Goal: Information Seeking & Learning: Understand process/instructions

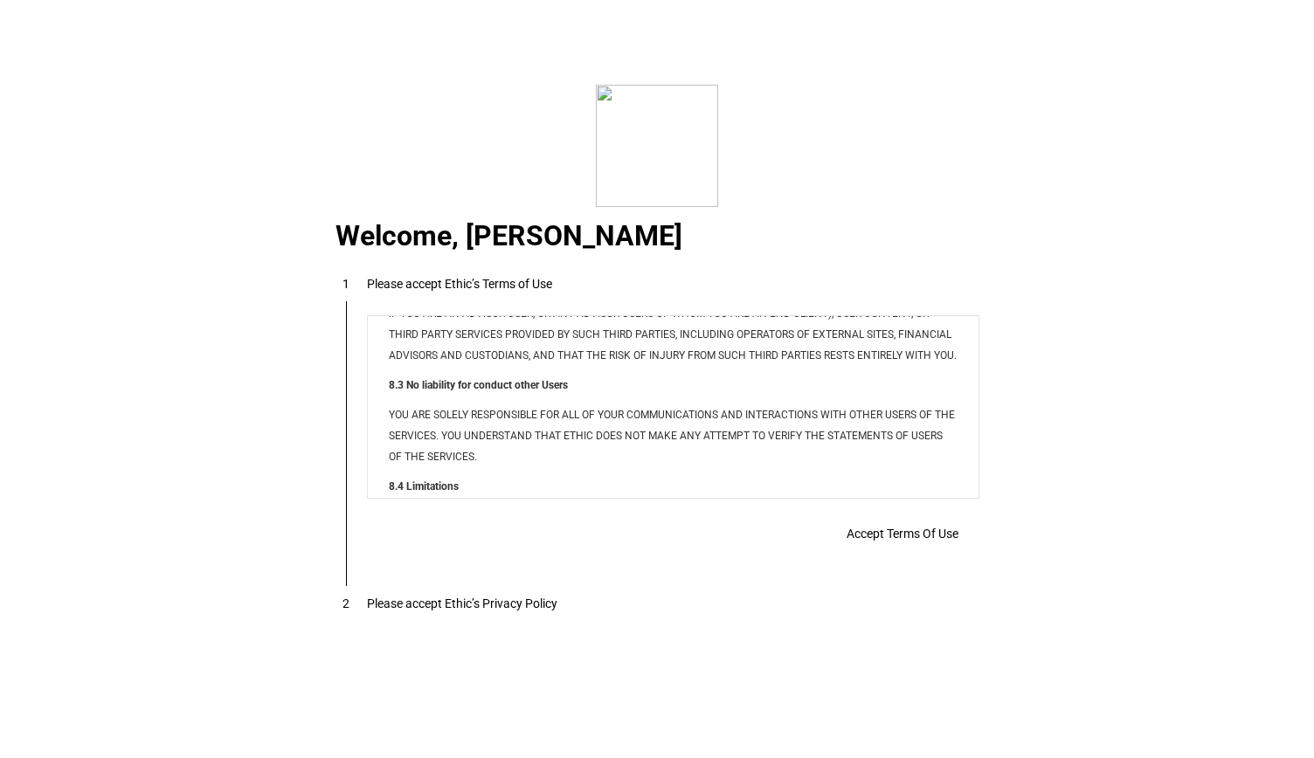
scroll to position [14144, 0]
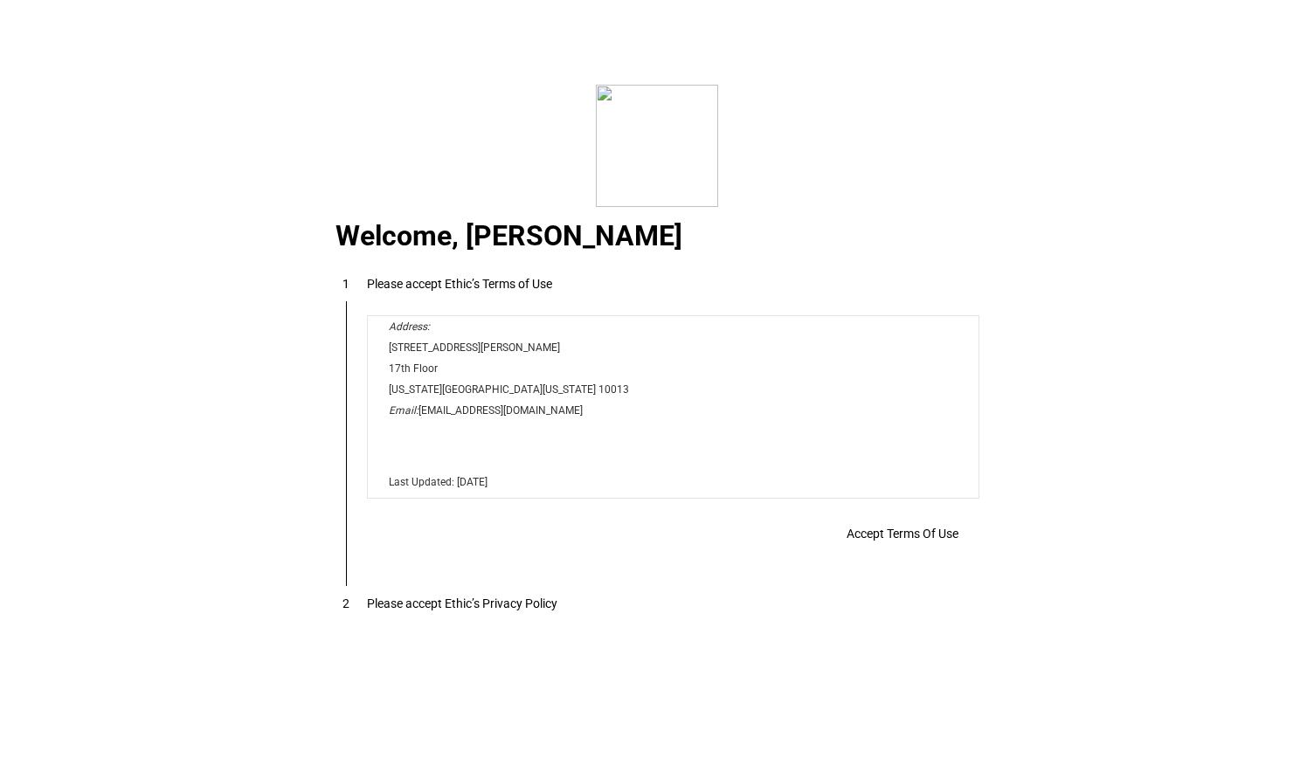
click at [916, 539] on span "Accept Terms Of Use" at bounding box center [902, 534] width 112 height 14
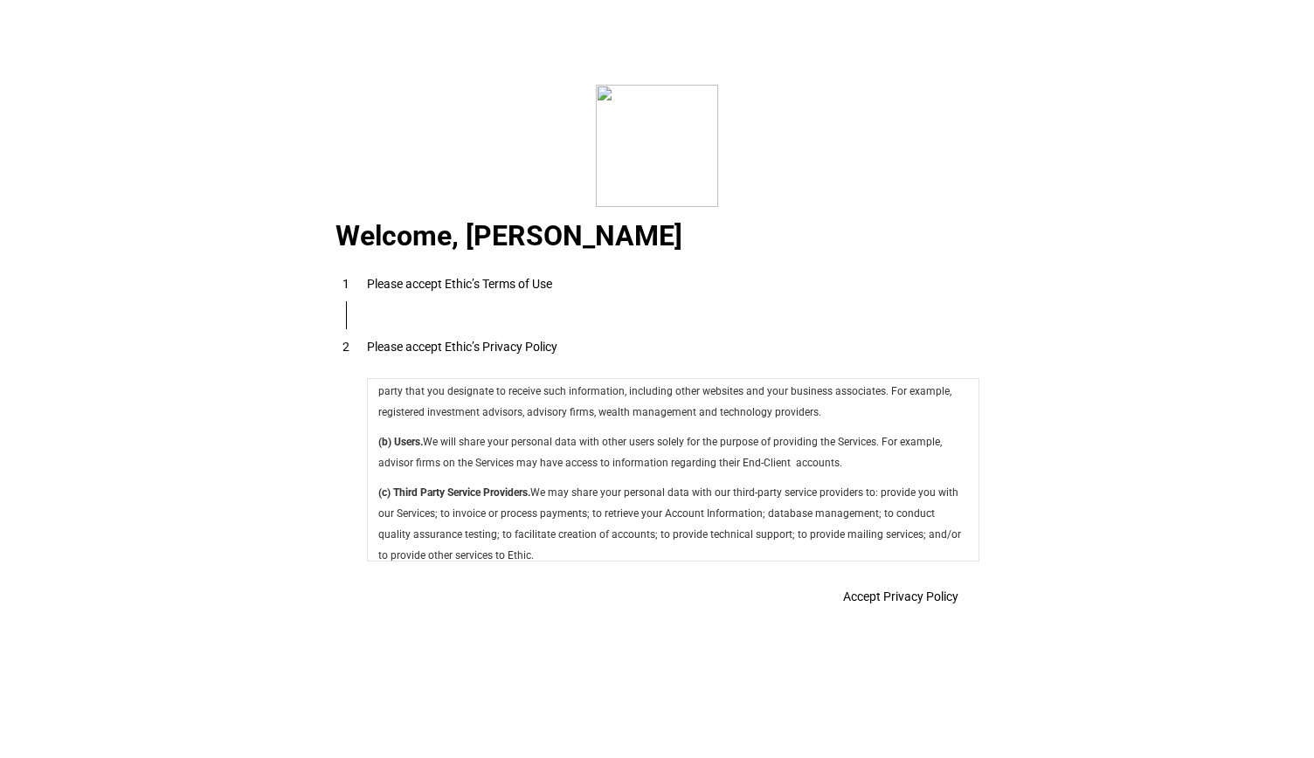
scroll to position [6216, 0]
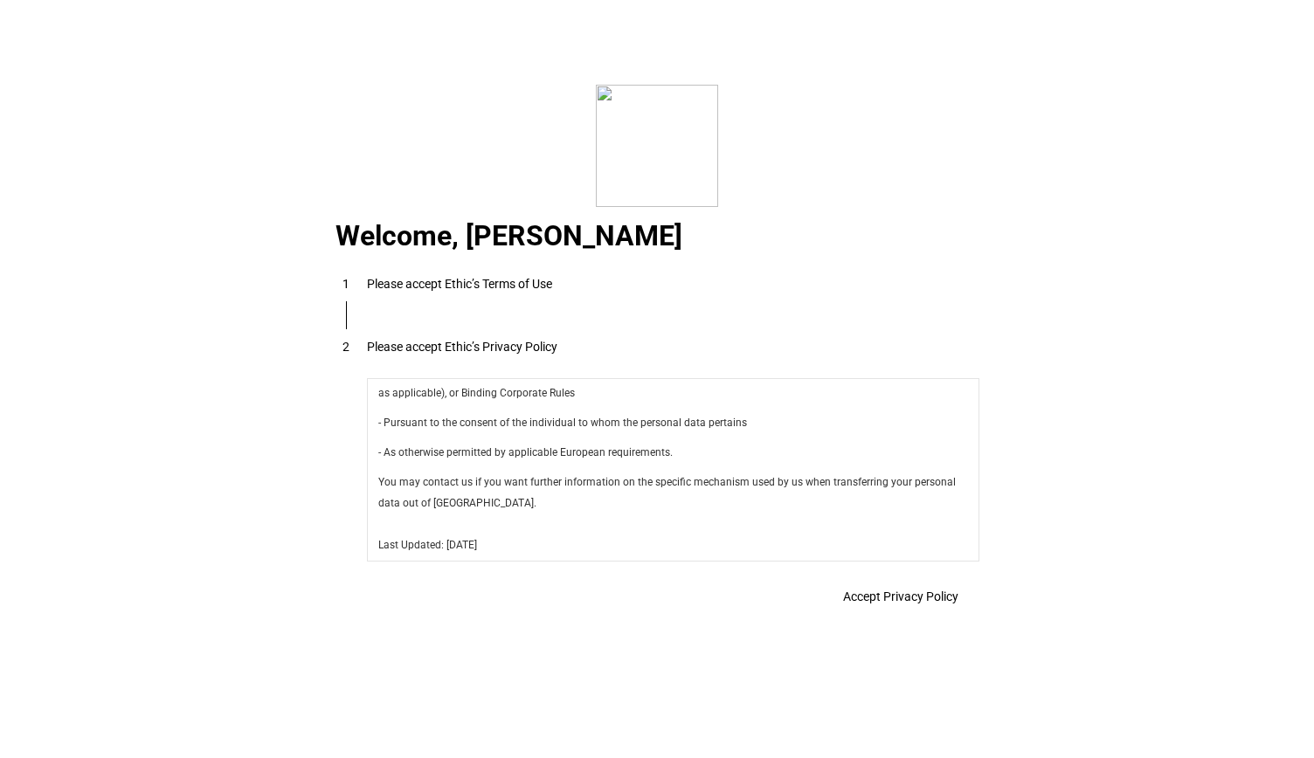
drag, startPoint x: 970, startPoint y: 396, endPoint x: 1336, endPoint y: 952, distance: 665.5
click at [929, 597] on span "Accept Privacy Policy" at bounding box center [900, 597] width 115 height 14
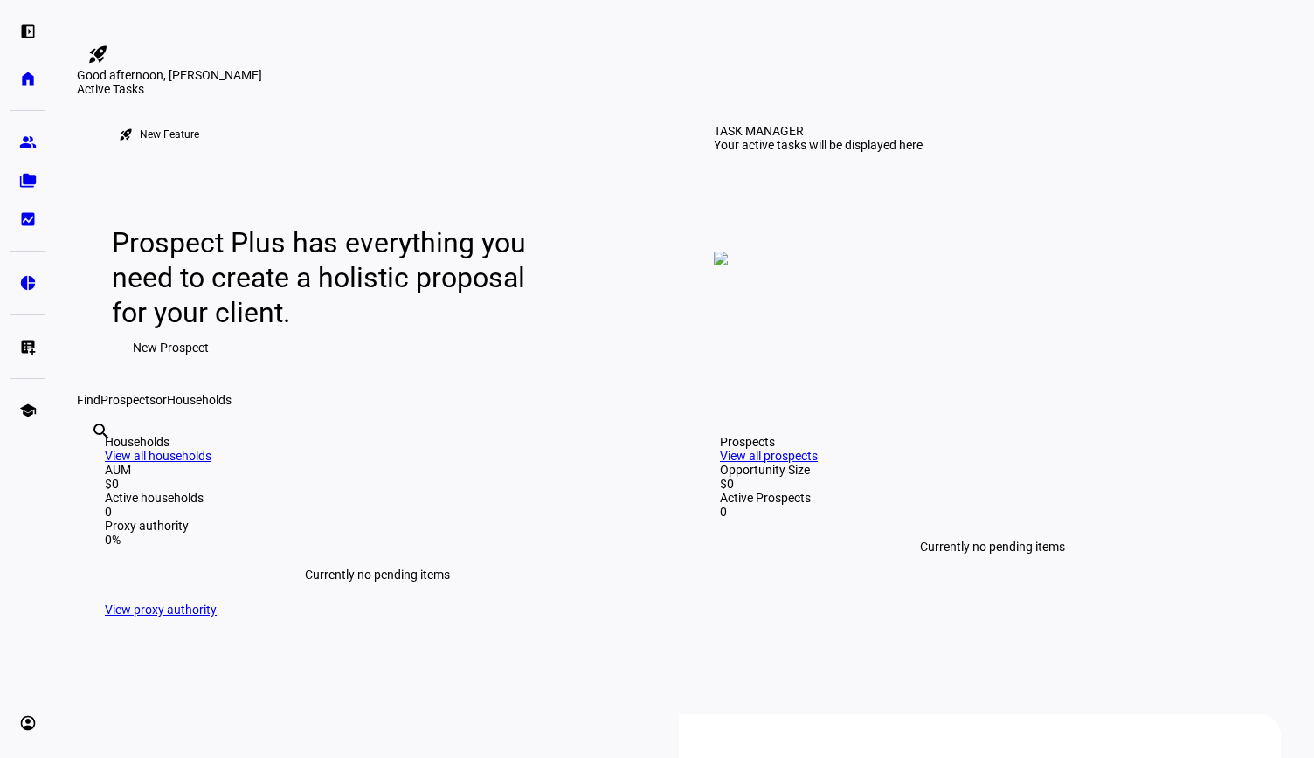
click at [728, 266] on img at bounding box center [721, 259] width 14 height 14
click at [25, 139] on eth-mat-symbol "group" at bounding box center [27, 142] width 17 height 17
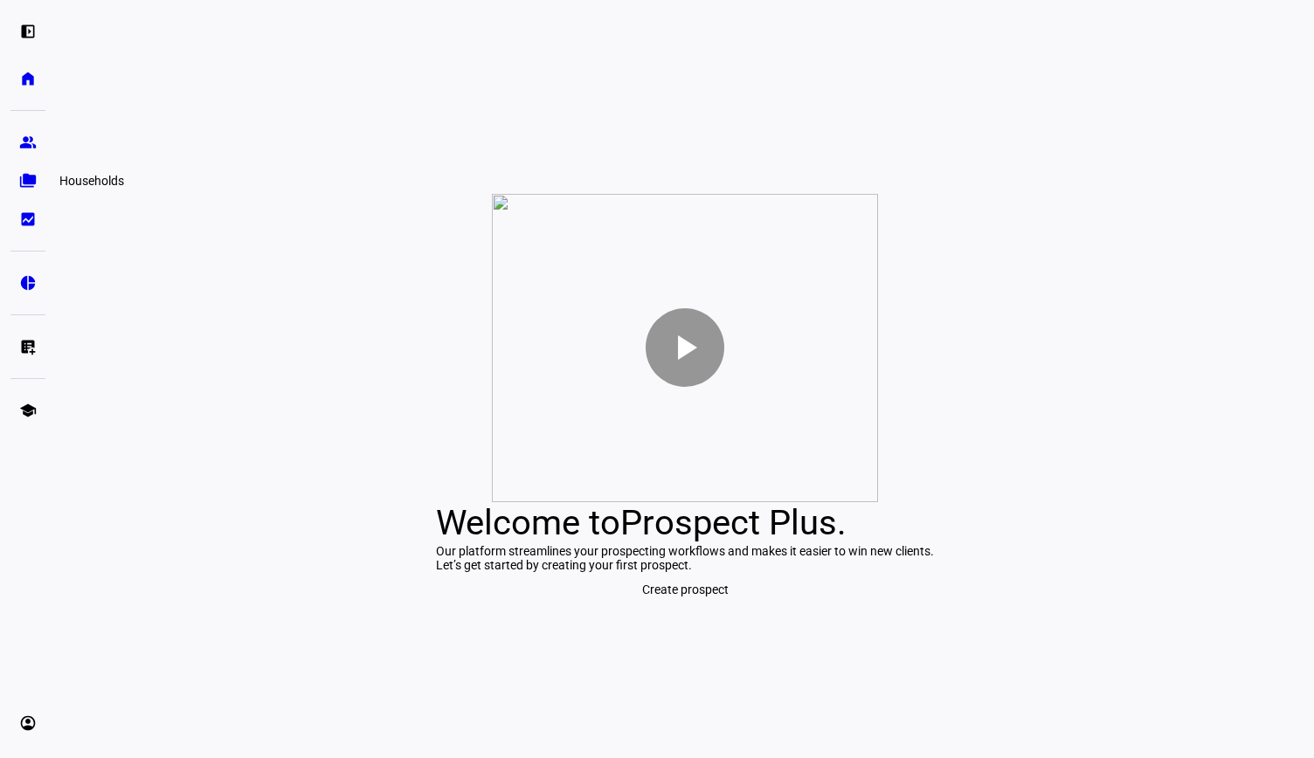
click at [28, 181] on eth-mat-symbol "folder_copy" at bounding box center [27, 180] width 17 height 17
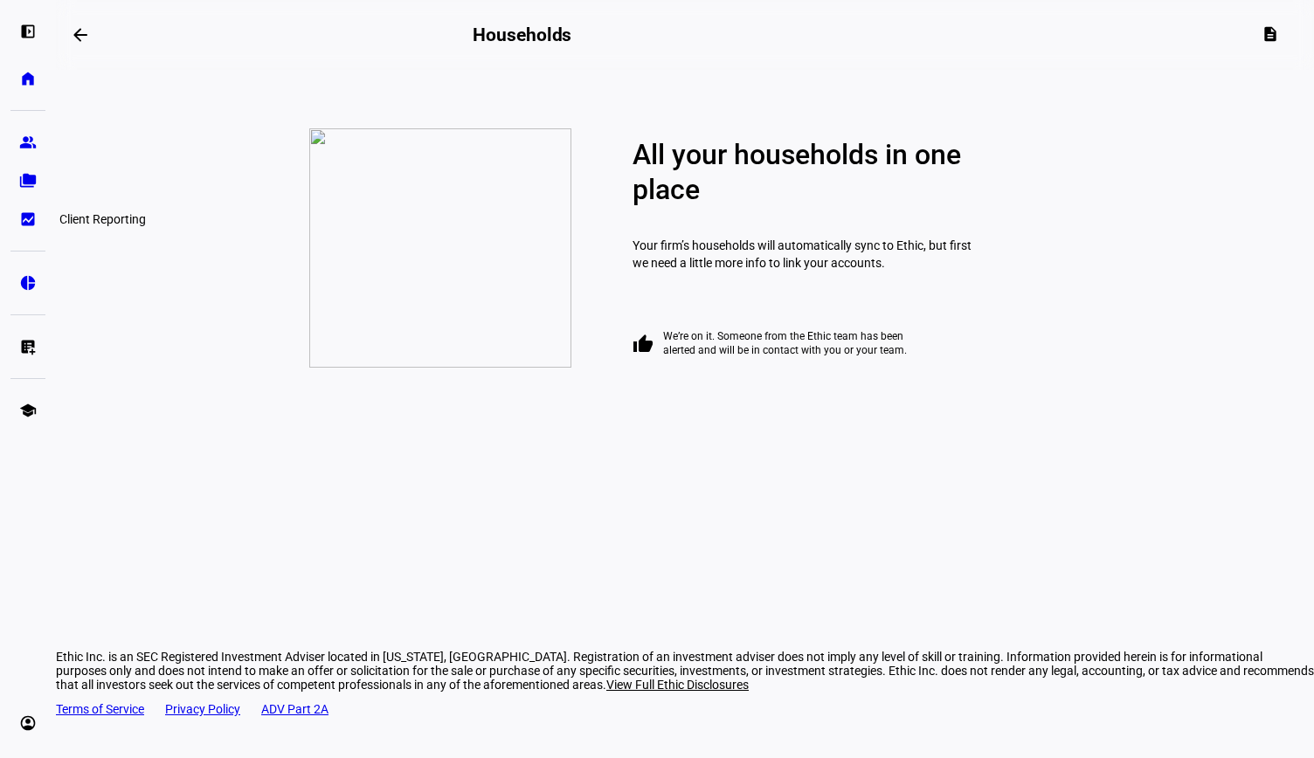
click at [26, 232] on link "bid_landscape Client Reporting" at bounding box center [27, 219] width 35 height 35
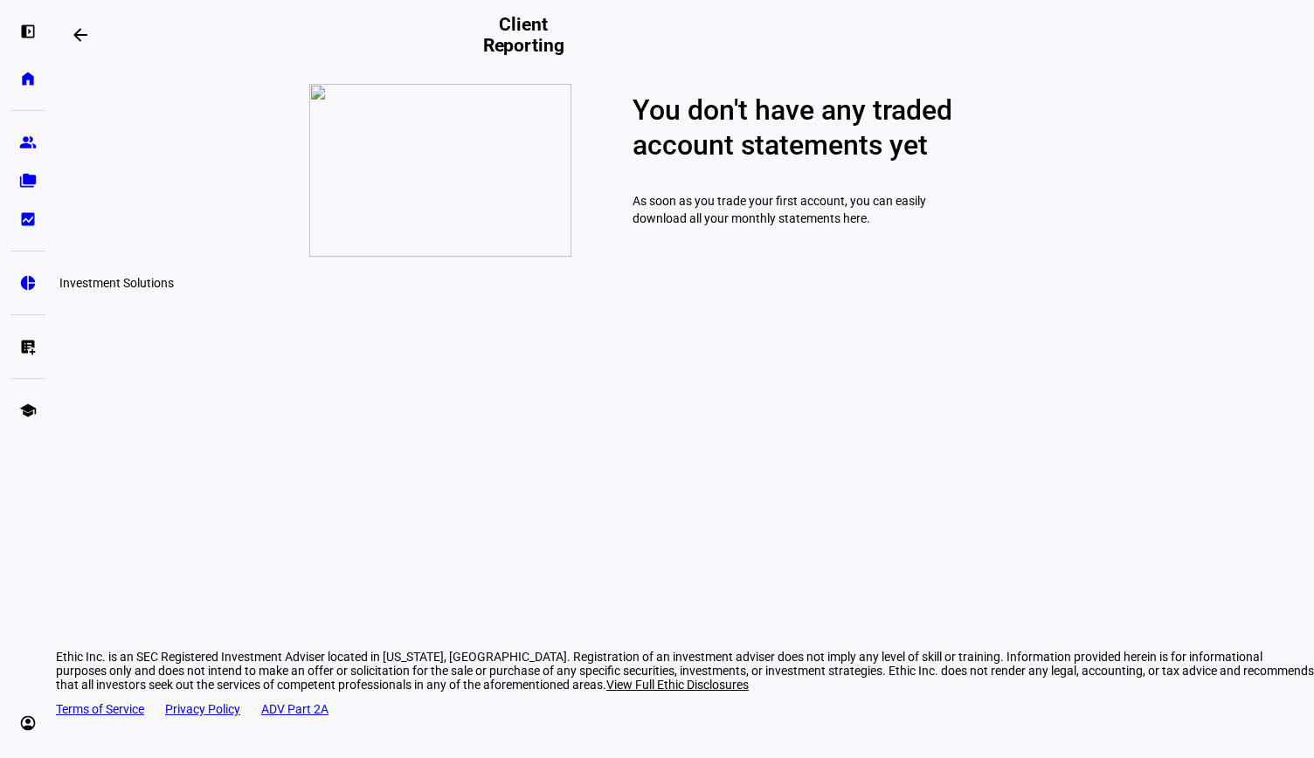
click at [23, 285] on eth-mat-symbol "pie_chart" at bounding box center [27, 282] width 17 height 17
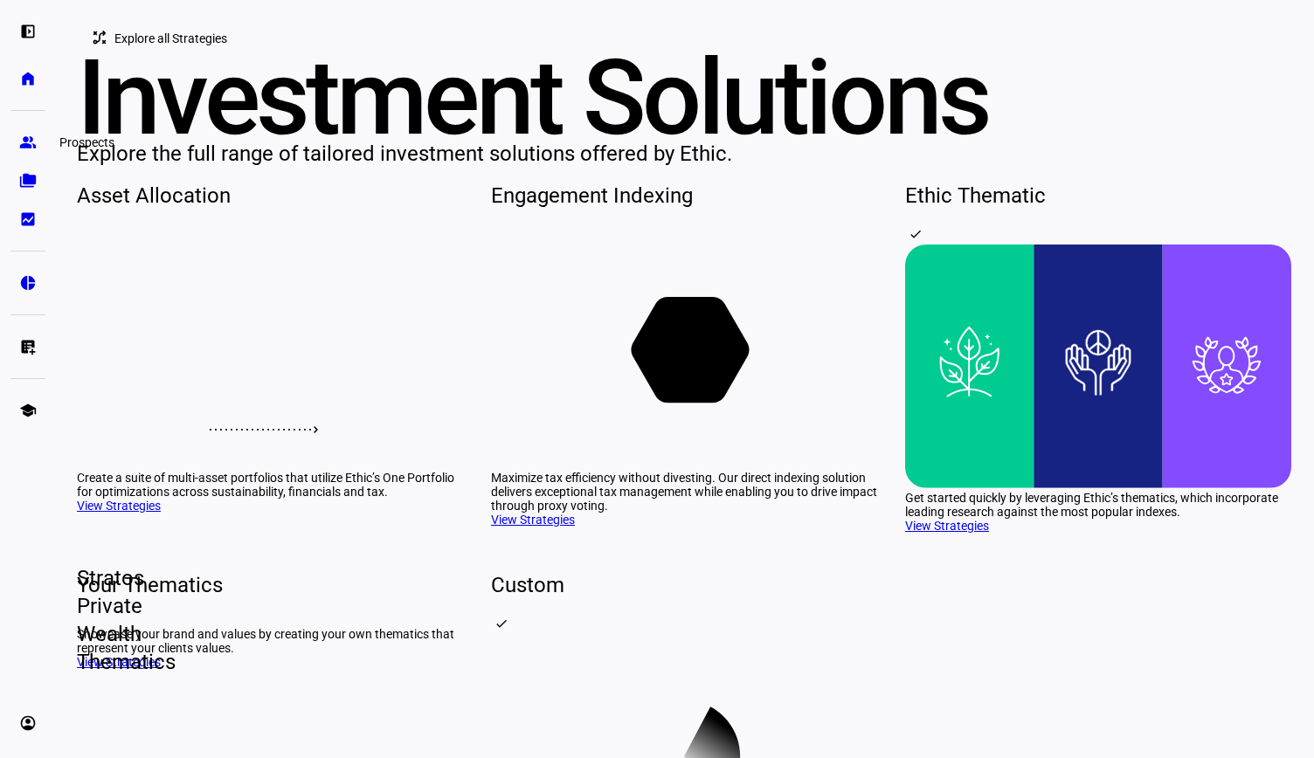
click at [24, 151] on link "group Prospects" at bounding box center [27, 142] width 35 height 35
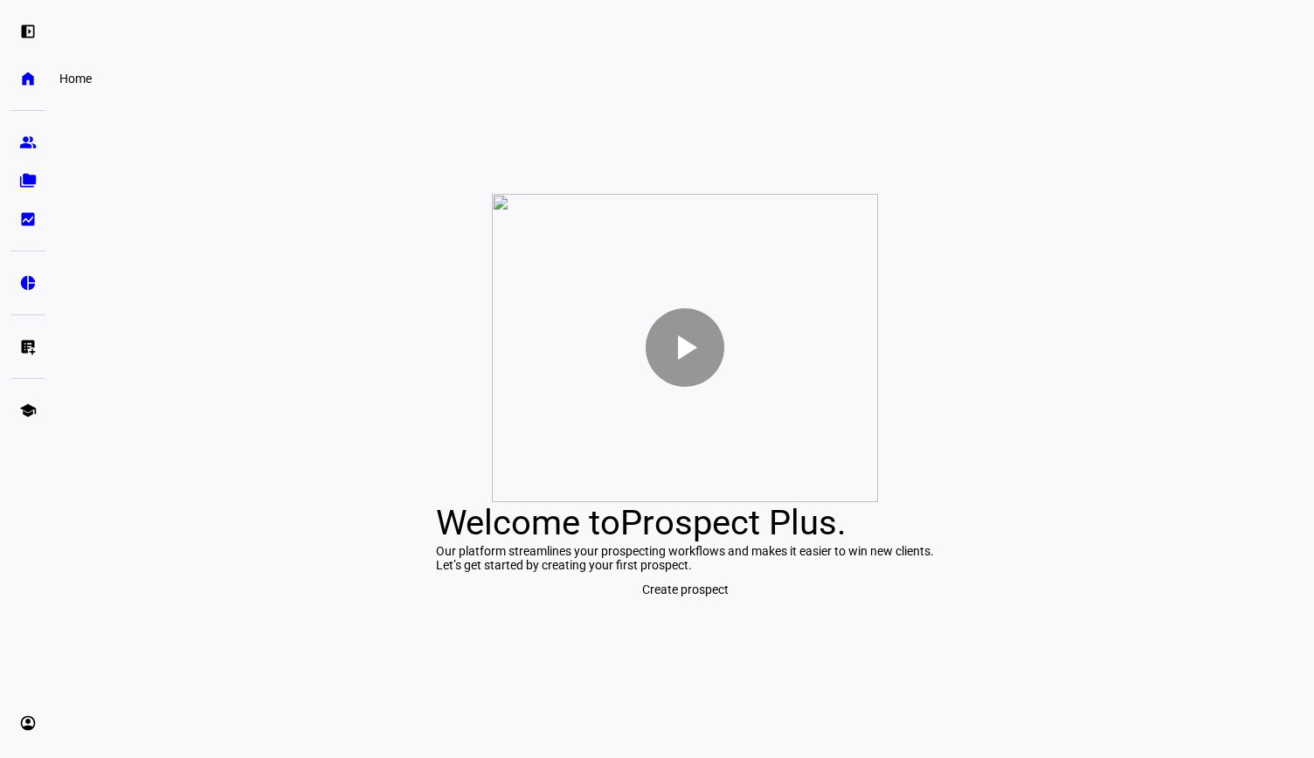
click at [25, 81] on eth-mat-symbol "home" at bounding box center [27, 78] width 17 height 17
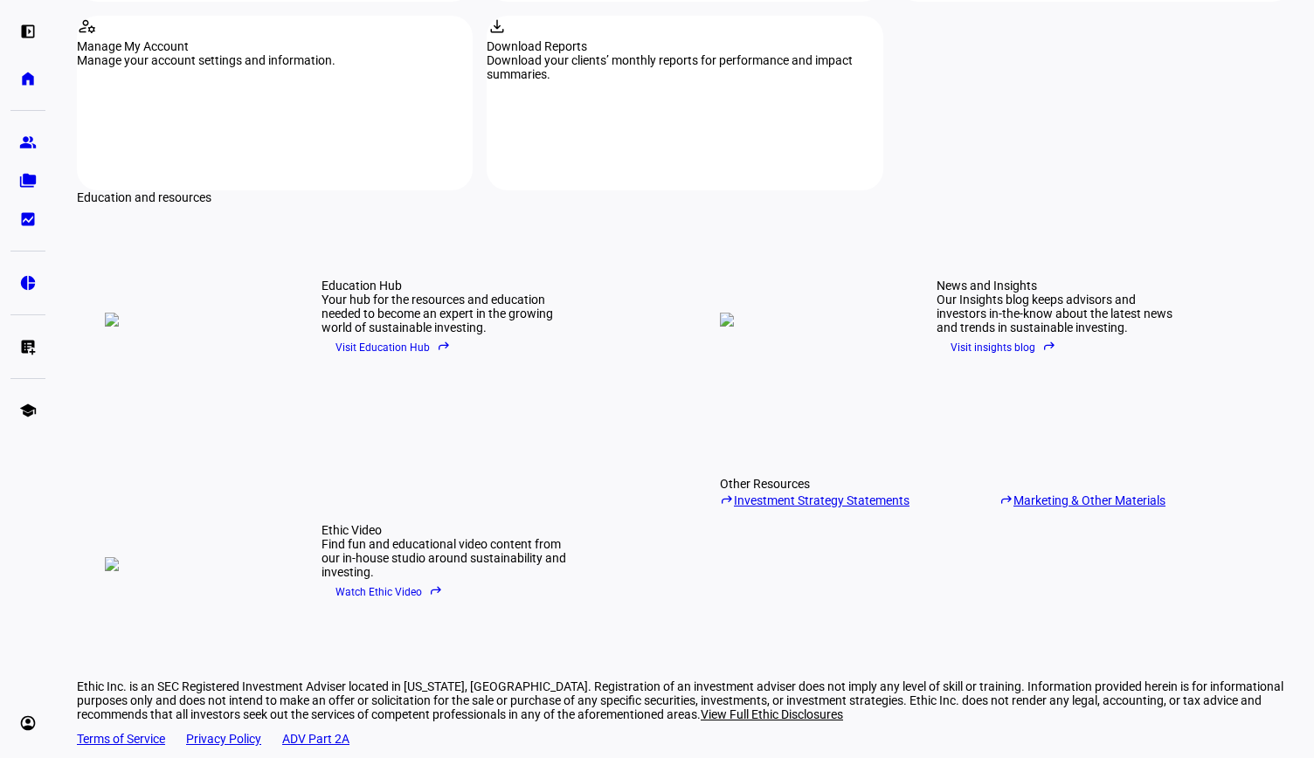
scroll to position [2261, 0]
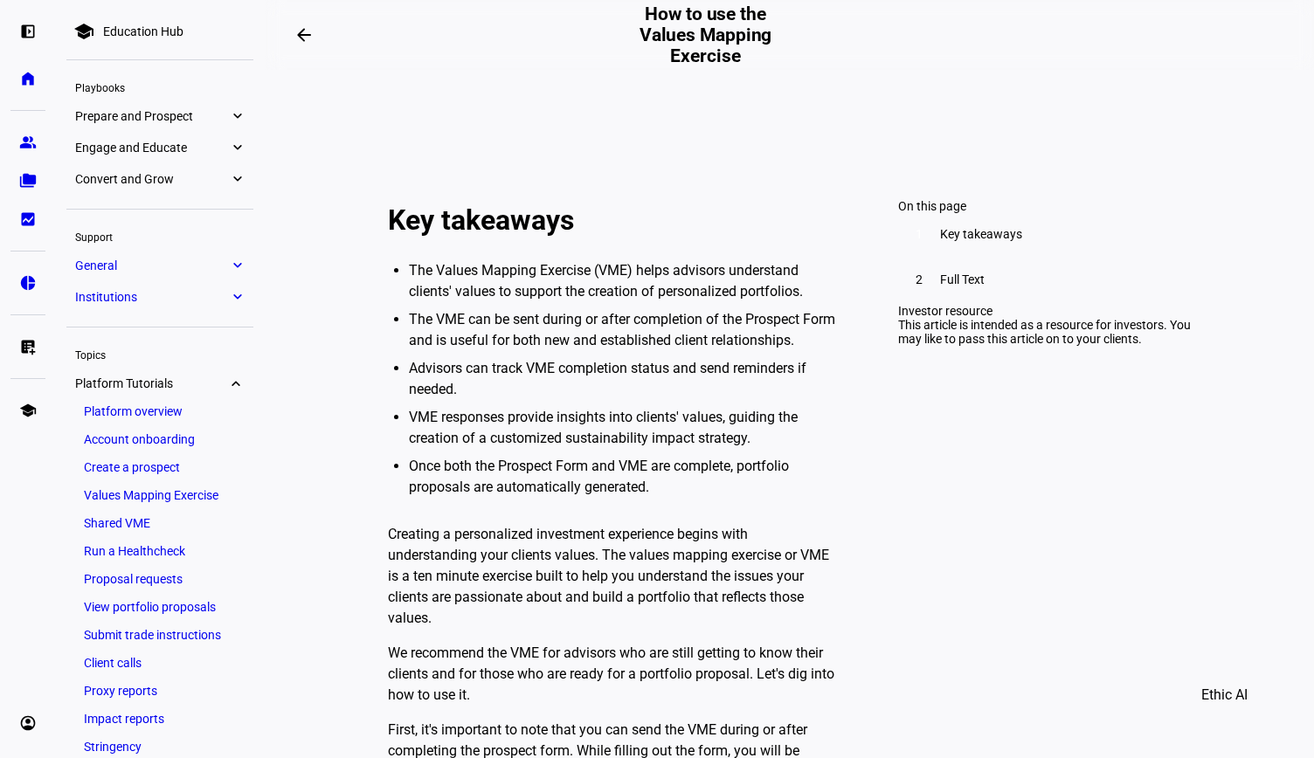
scroll to position [625, 0]
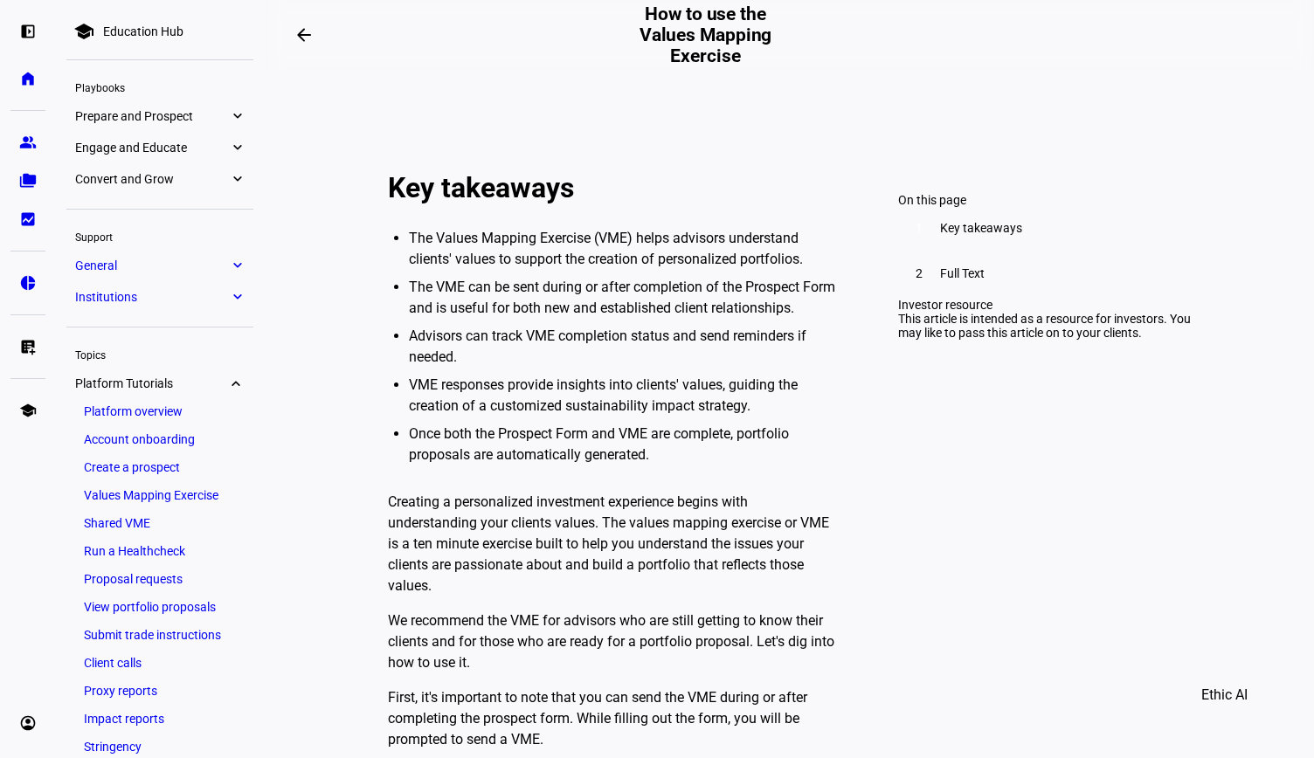
click at [979, 293] on div "2 Full Text" at bounding box center [1044, 273] width 293 height 42
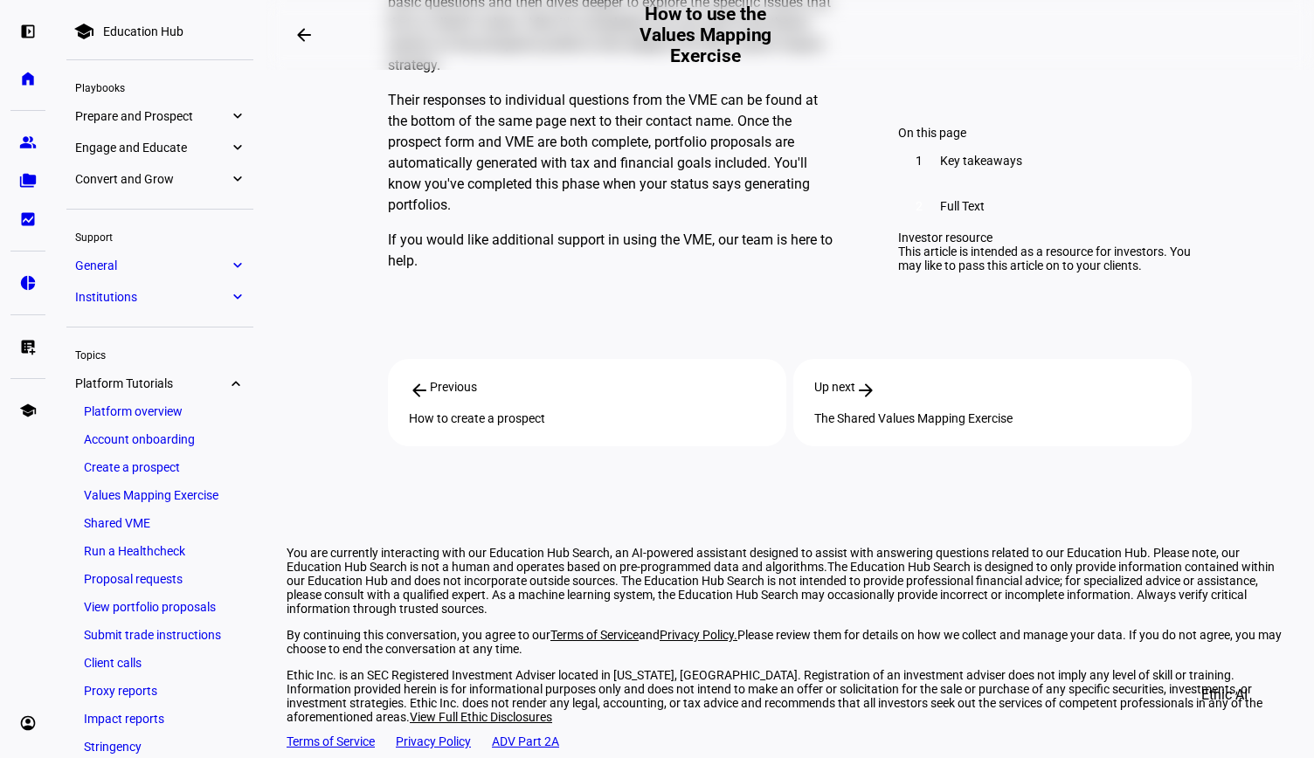
scroll to position [1650, 0]
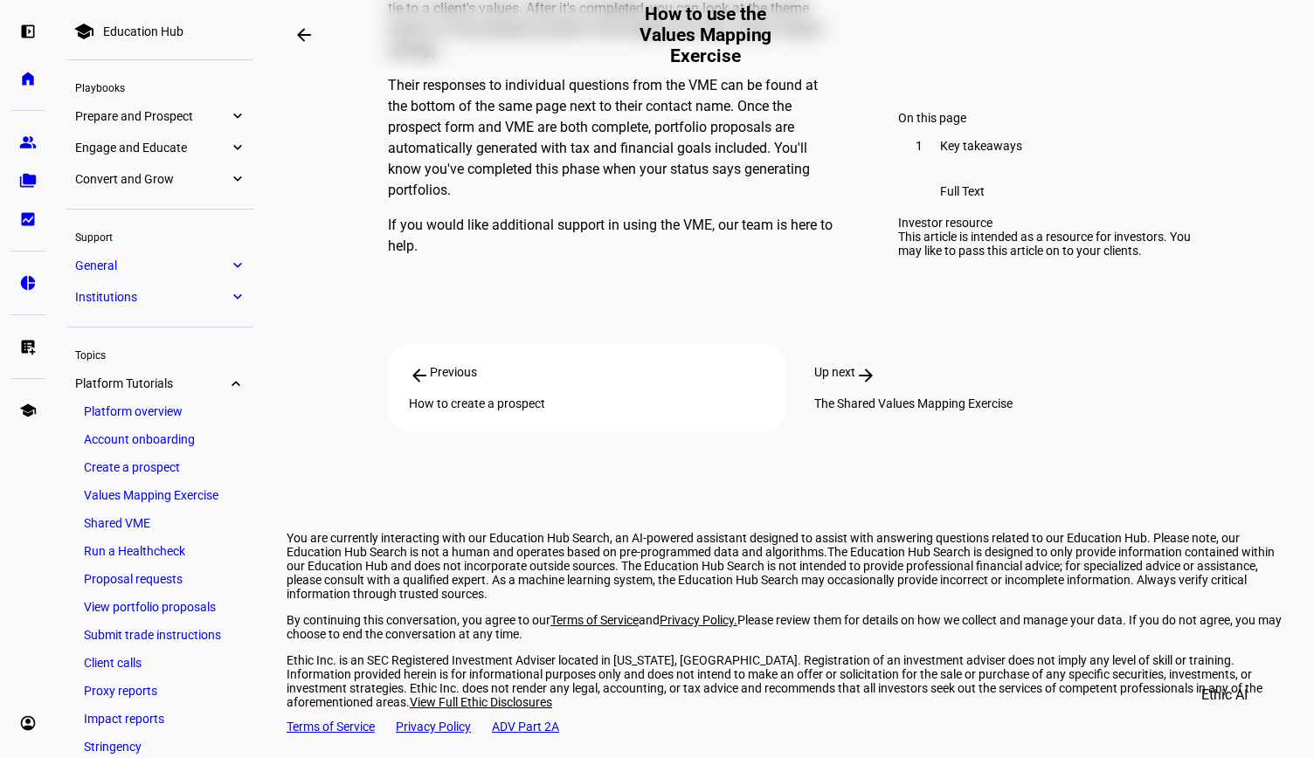
click at [906, 411] on div "The Shared Values Mapping Exercise" at bounding box center [992, 404] width 356 height 14
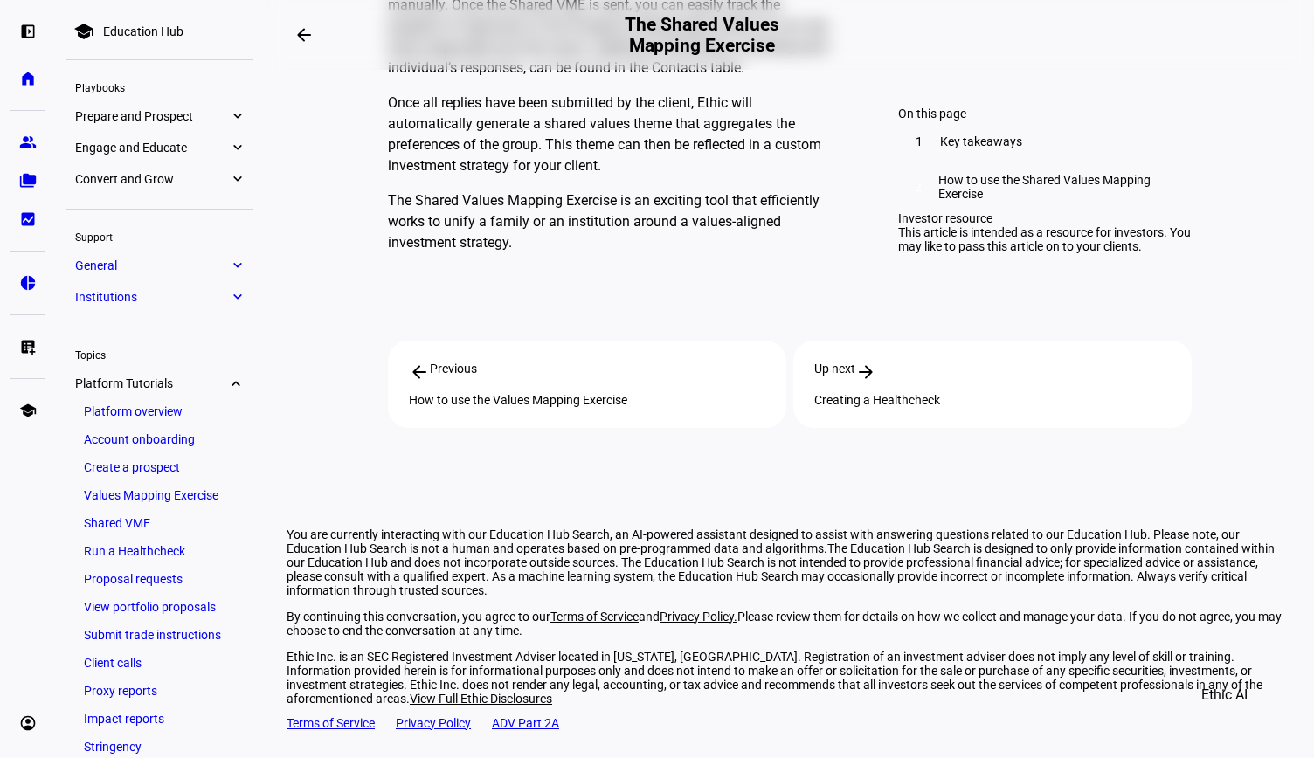
scroll to position [2095, 0]
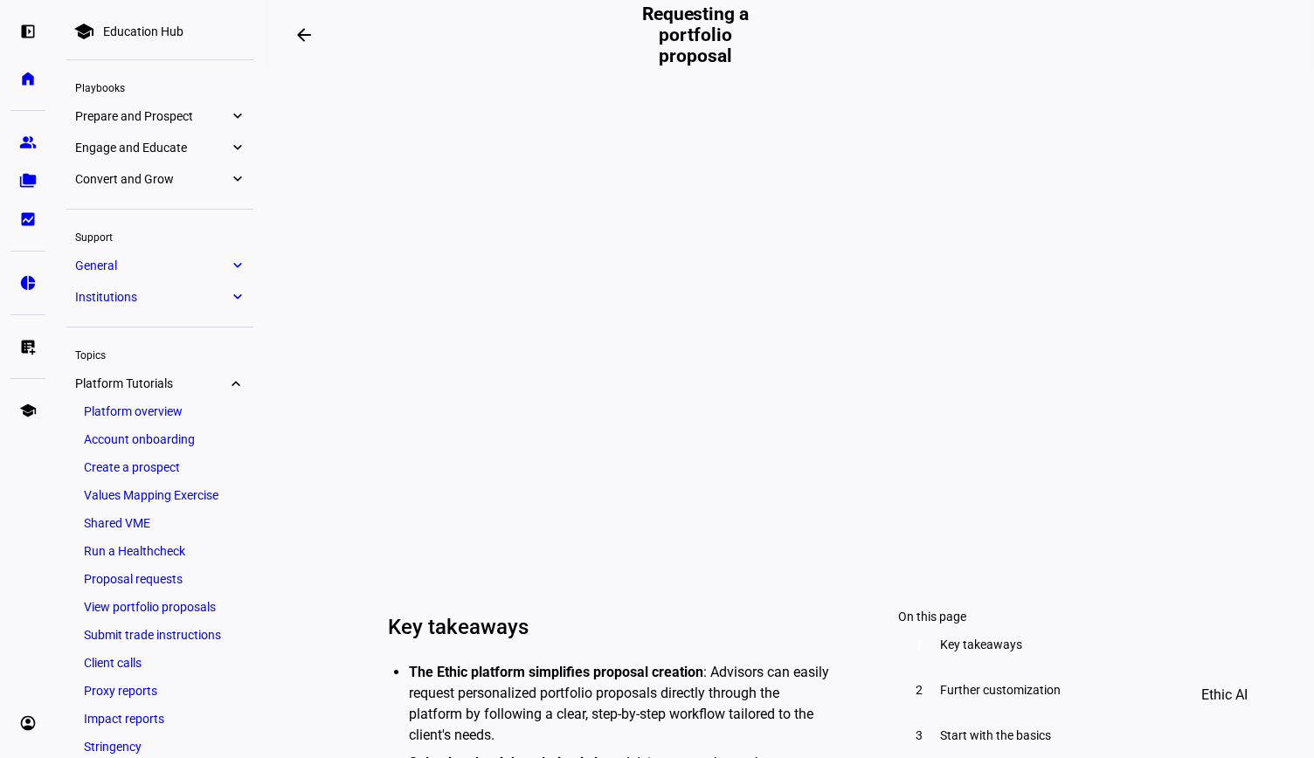
scroll to position [175, 0]
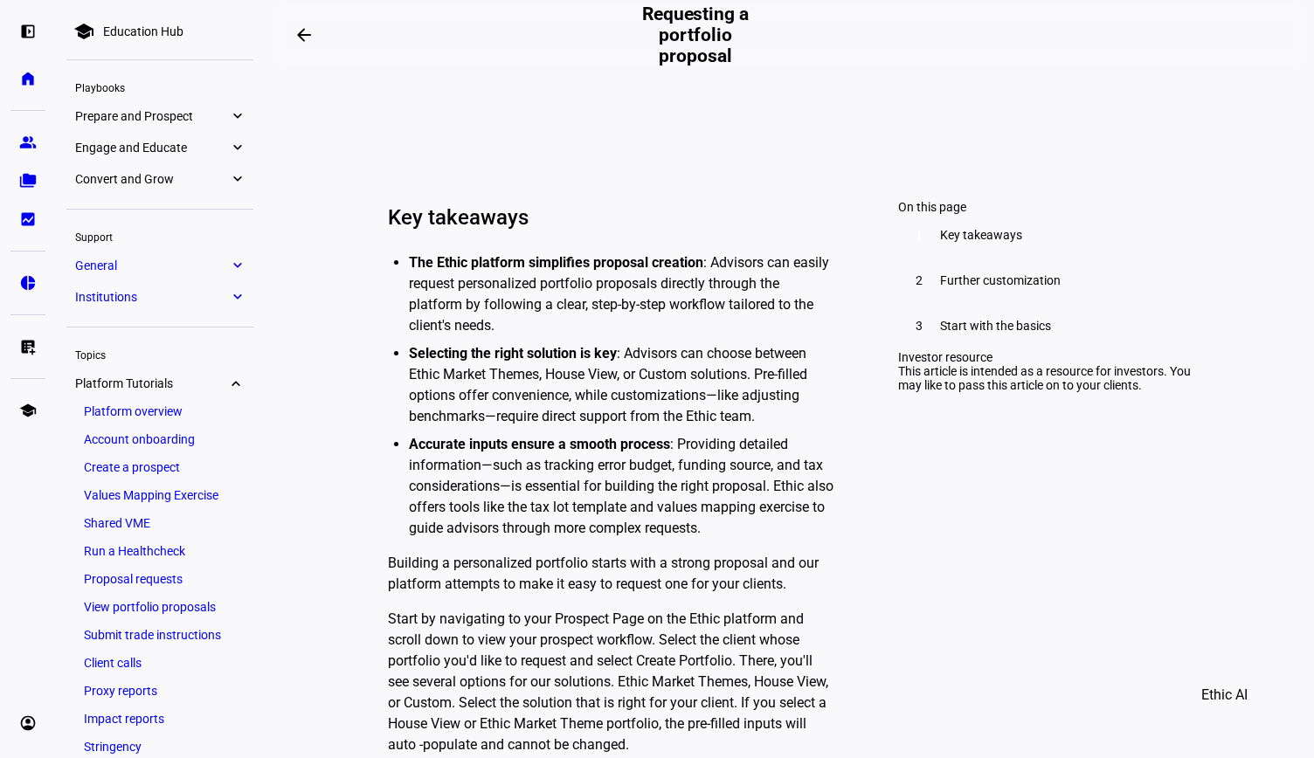
click at [1004, 287] on span "Further customization" at bounding box center [1000, 280] width 121 height 14
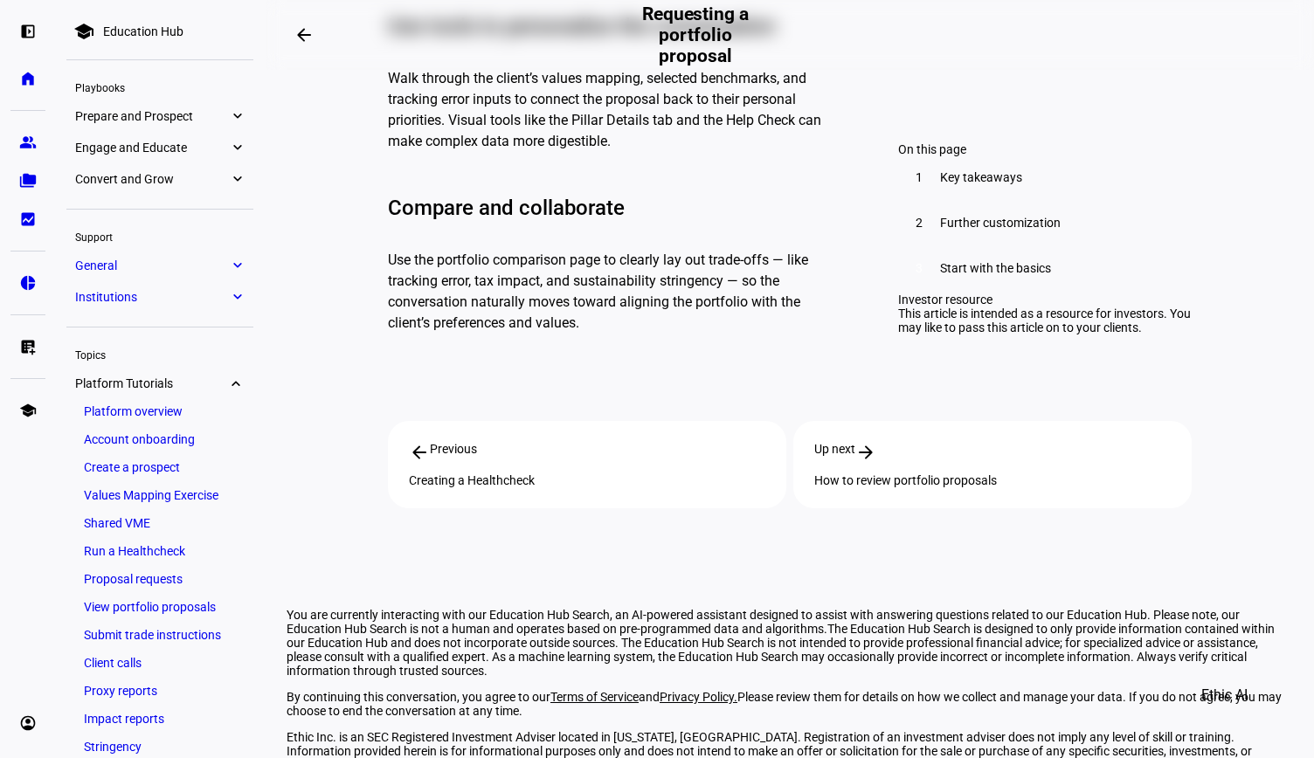
scroll to position [1964, 0]
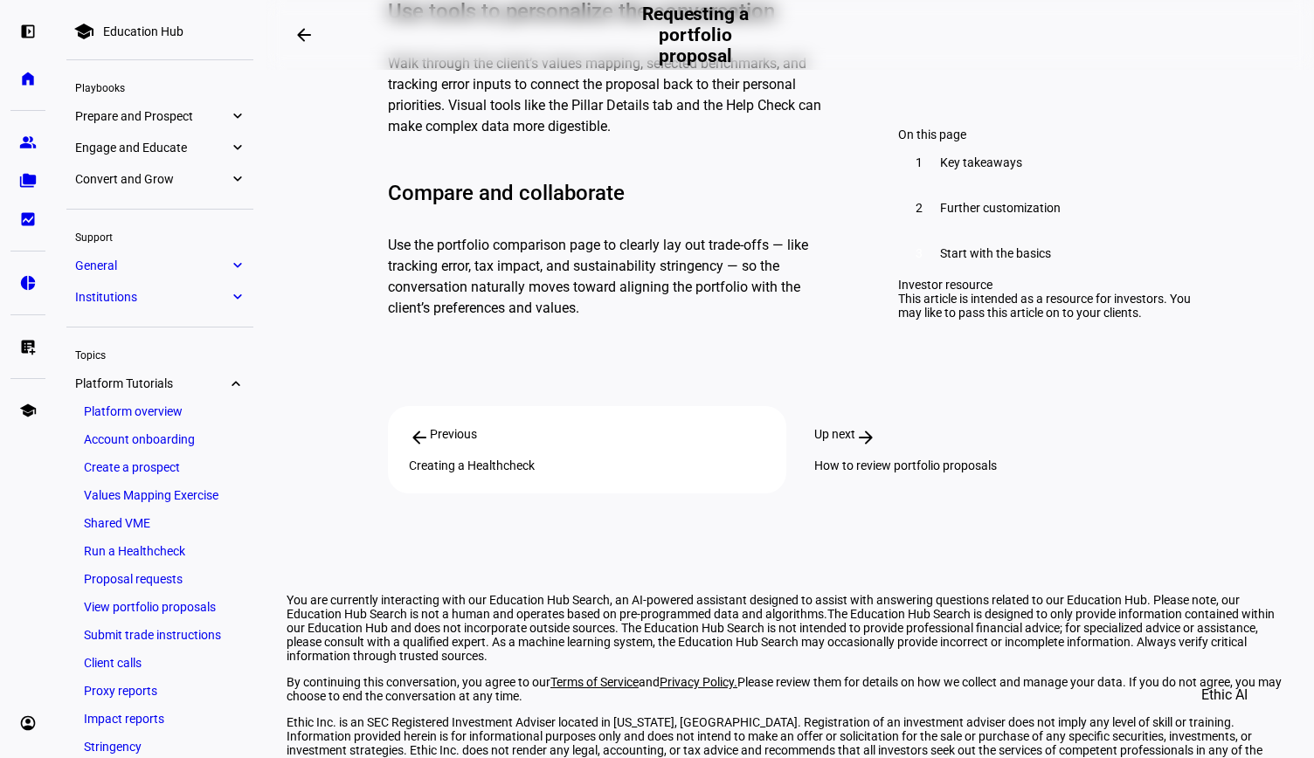
click at [973, 463] on div "How to review portfolio proposals" at bounding box center [992, 466] width 356 height 14
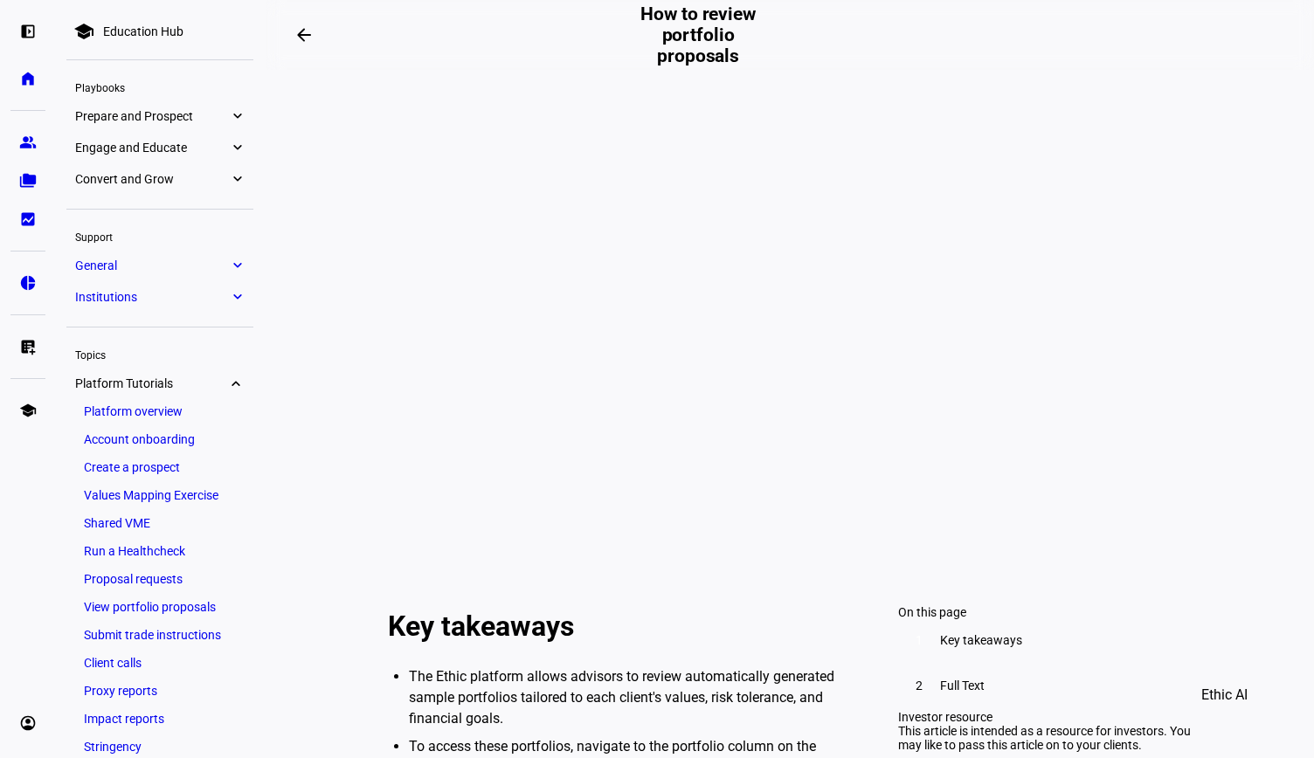
scroll to position [175, 0]
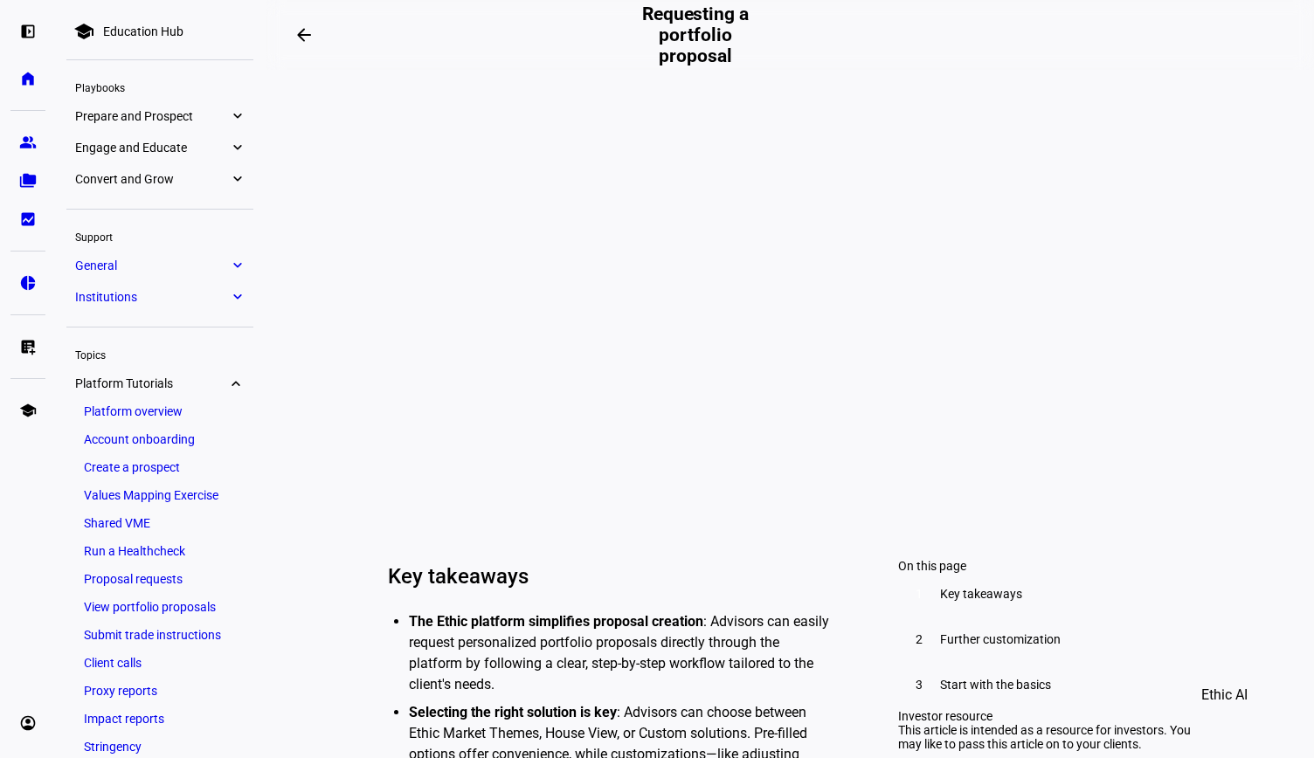
scroll to position [240, 0]
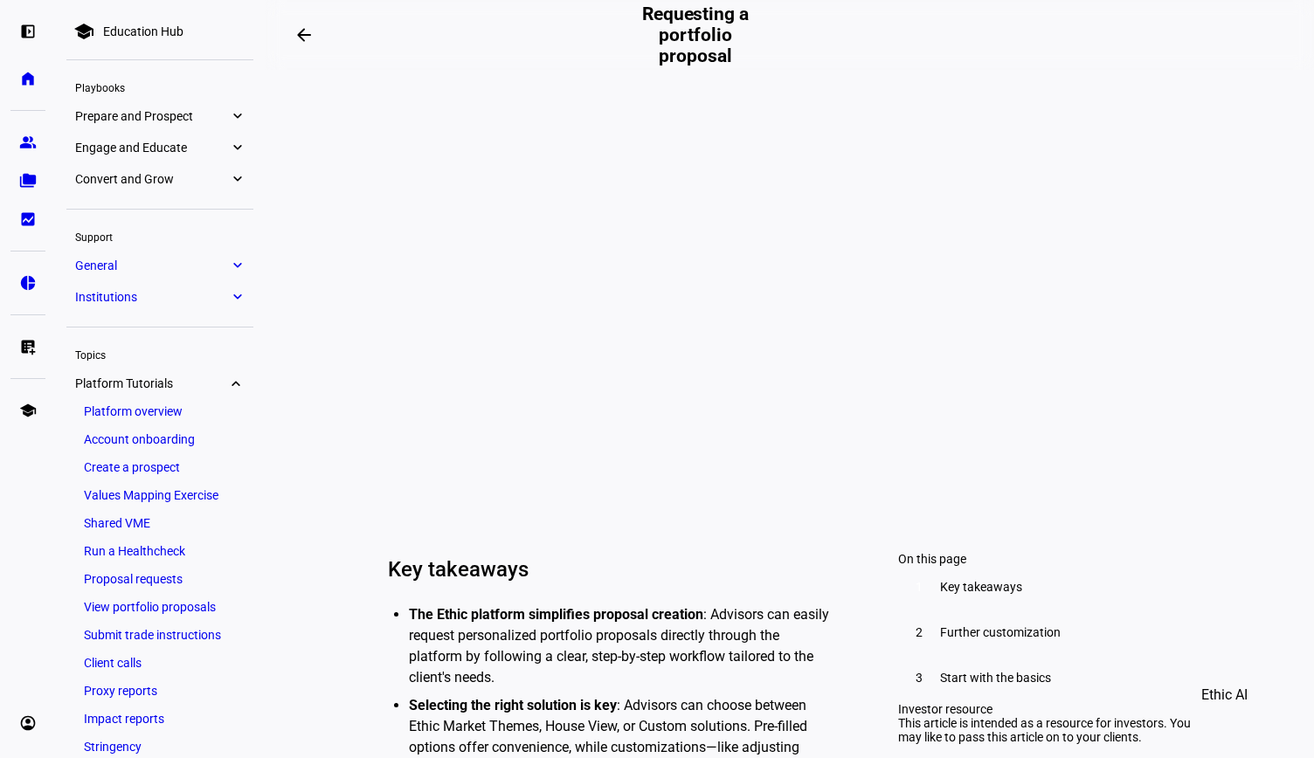
click at [173, 609] on link "View portfolio proposals" at bounding box center [159, 607] width 169 height 24
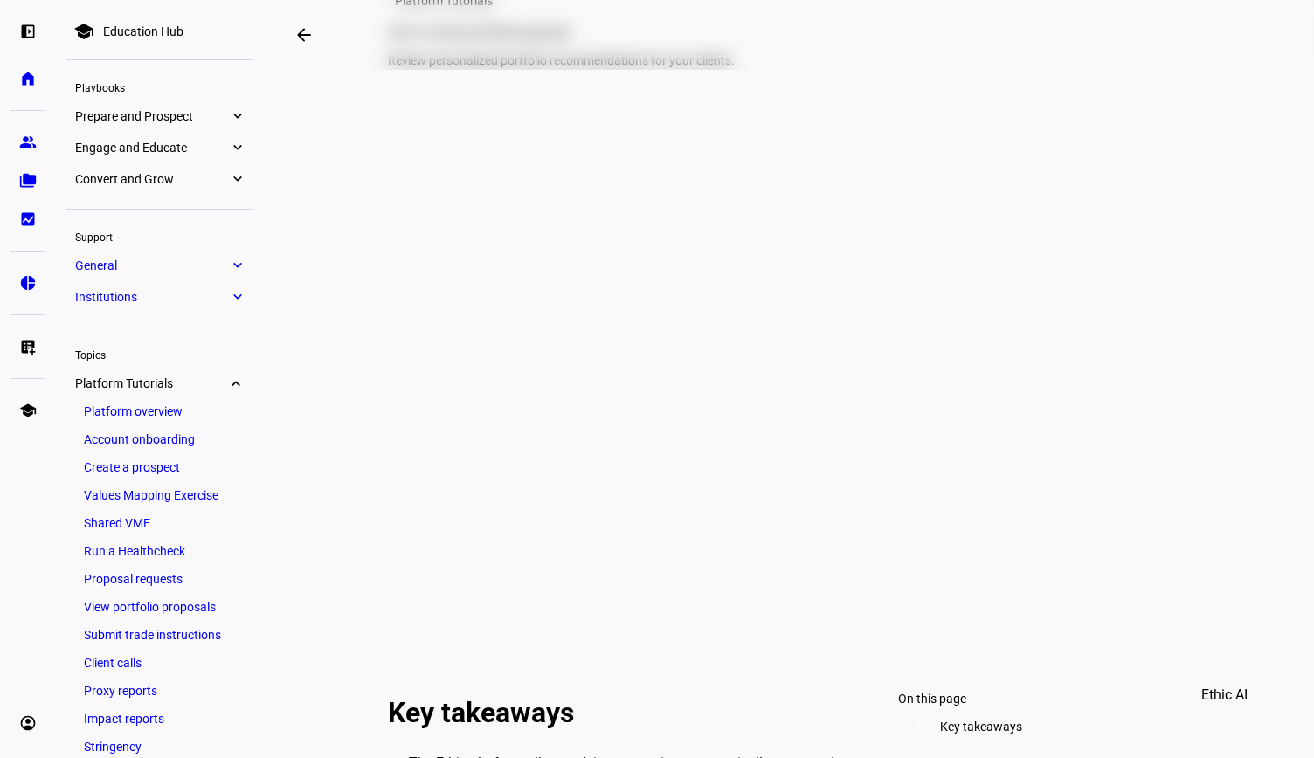
scroll to position [103, 0]
